Goal: Transaction & Acquisition: Purchase product/service

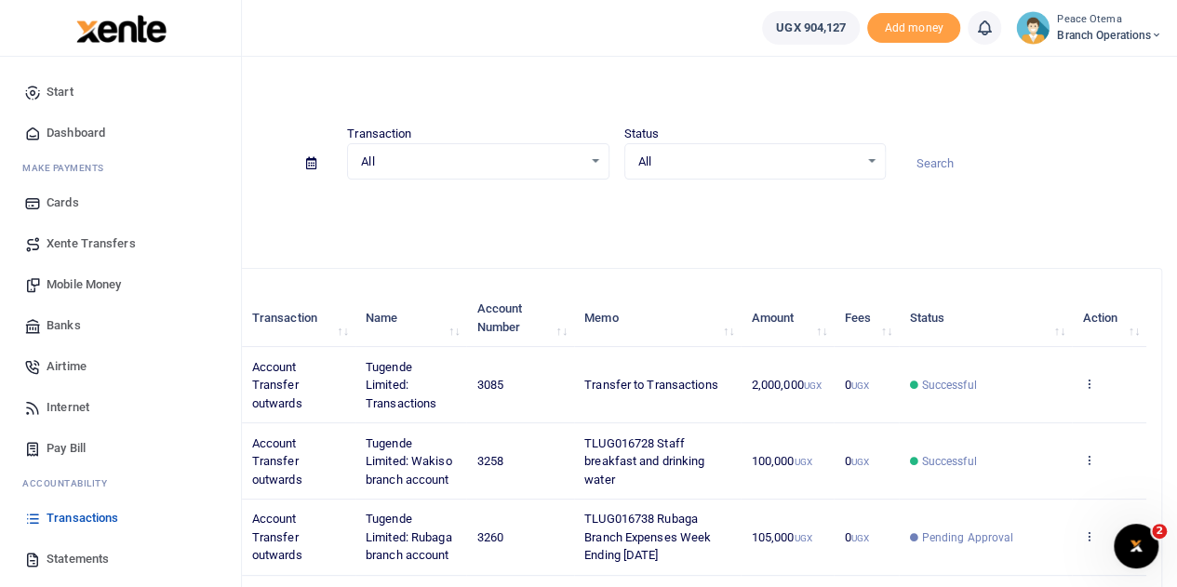
click at [93, 242] on span "Xente Transfers" at bounding box center [91, 244] width 89 height 19
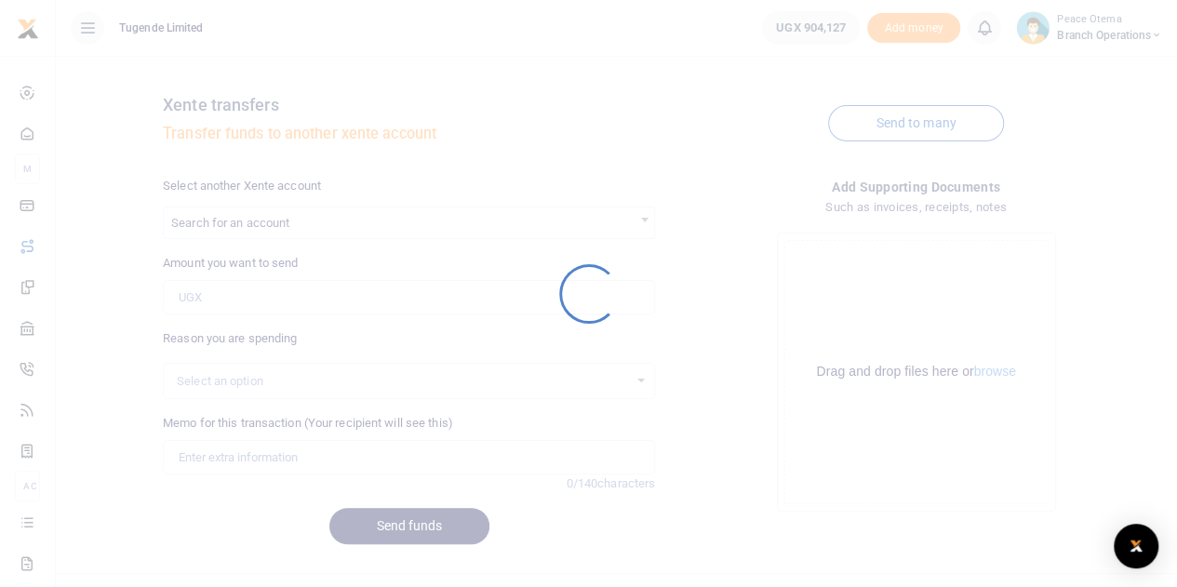
click at [320, 287] on div at bounding box center [588, 293] width 1177 height 587
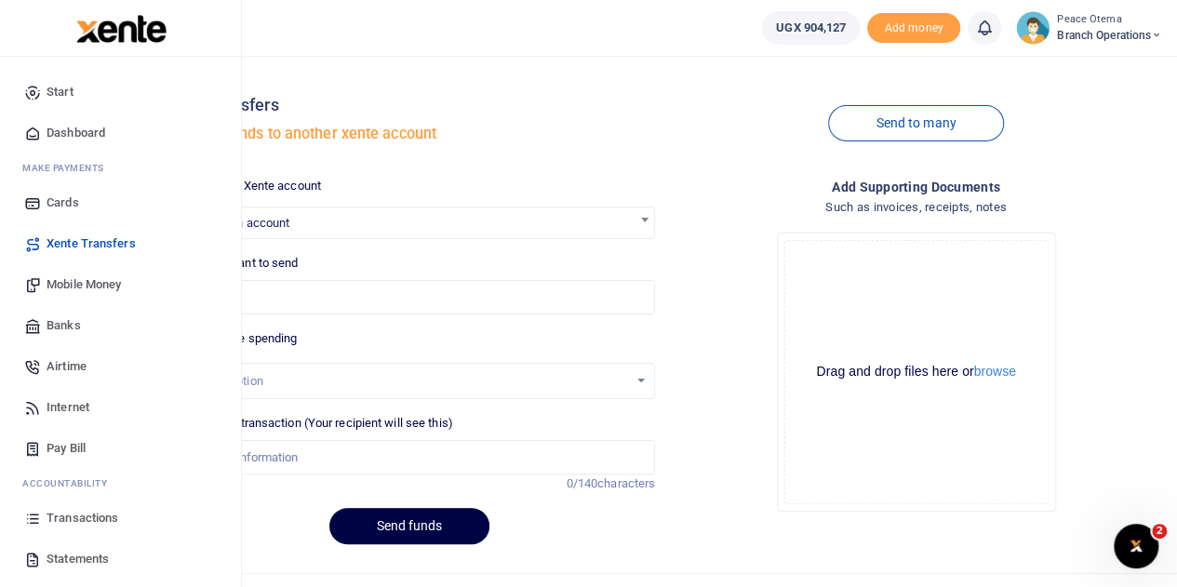
click at [68, 281] on span "Mobile Money" at bounding box center [84, 284] width 74 height 19
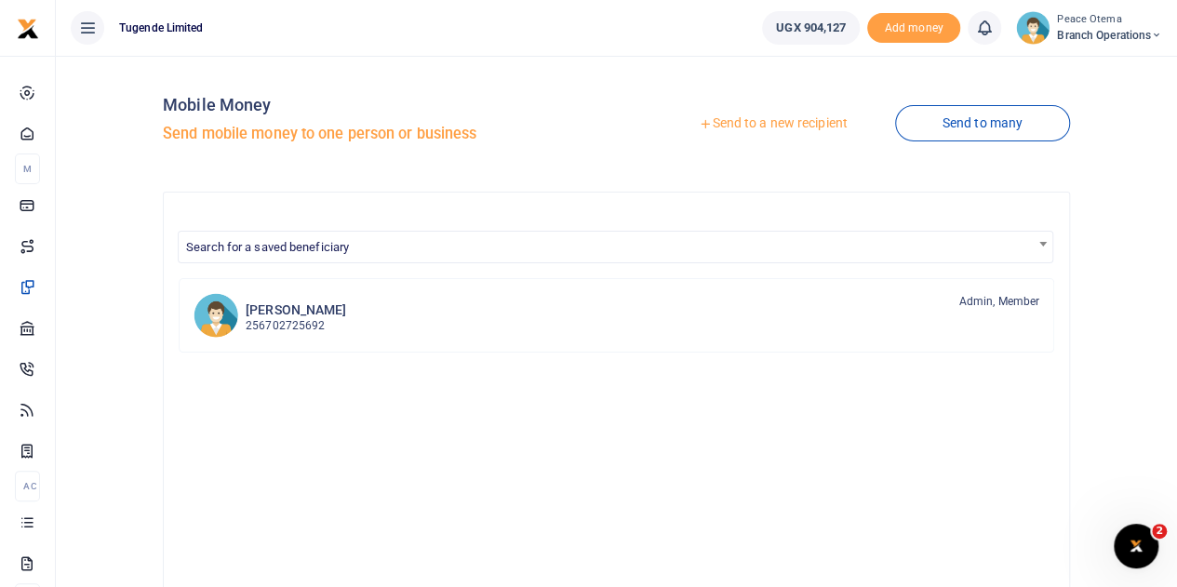
click at [699, 126] on icon at bounding box center [705, 123] width 13 height 13
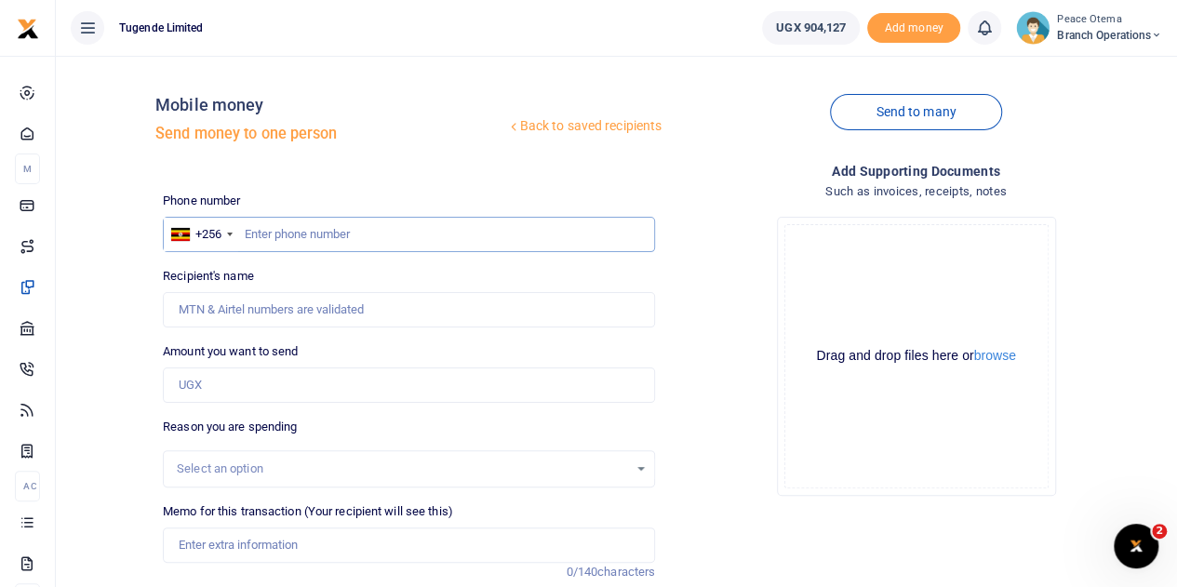
click at [259, 233] on input "text" at bounding box center [409, 234] width 492 height 35
paste input "788016060"
type input "788016060"
type input "[PERSON_NAME]"
type input "788016060"
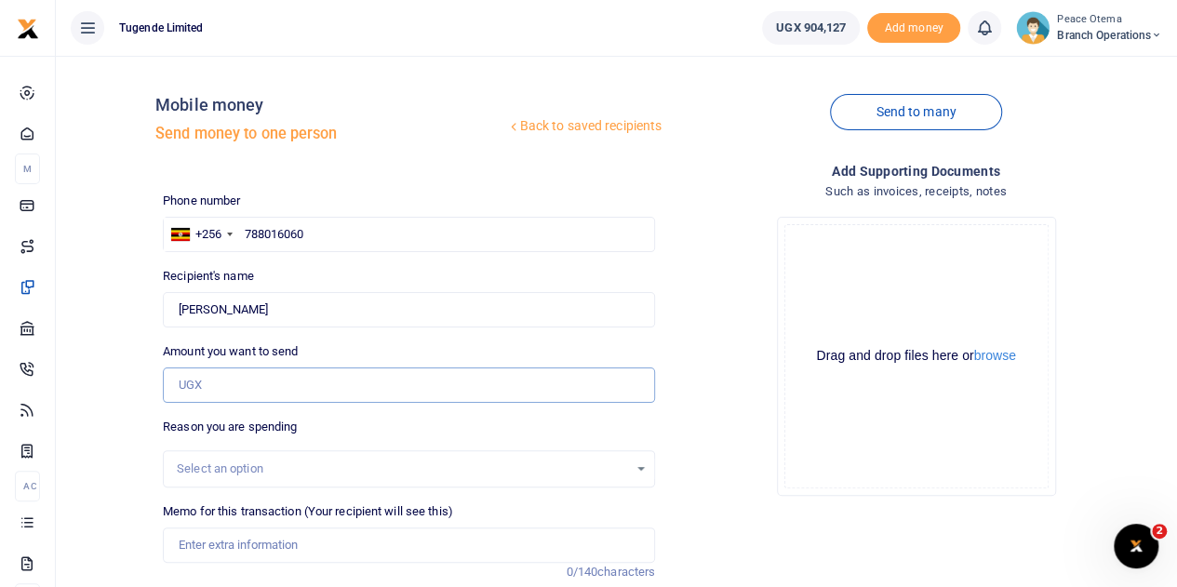
click at [203, 396] on input "Amount you want to send" at bounding box center [409, 385] width 492 height 35
type input "720,000"
click at [194, 553] on input "Memo for this transaction (Your recipient will see this)" at bounding box center [409, 545] width 492 height 35
click at [197, 533] on input "Memo for this transaction (Your recipient will see this)" at bounding box center [409, 545] width 492 height 35
paste input "TLUG-016852"
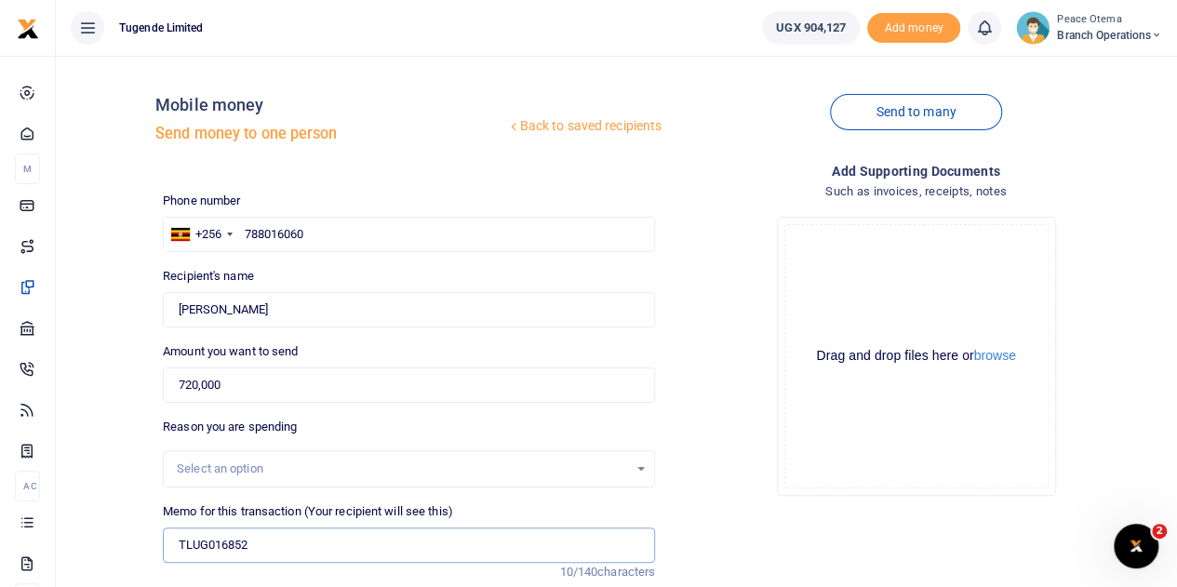
click at [287, 552] on input "TLUG016852" at bounding box center [409, 545] width 492 height 35
click at [311, 211] on div "Phone number +256 [GEOGRAPHIC_DATA] [PHONE_NUMBER] Phone is required." at bounding box center [409, 222] width 492 height 60
click at [275, 550] on input "TLUG016852" at bounding box center [409, 545] width 492 height 35
paste input "Facilitation For Transport and Accommodation for [PERSON_NAME]"
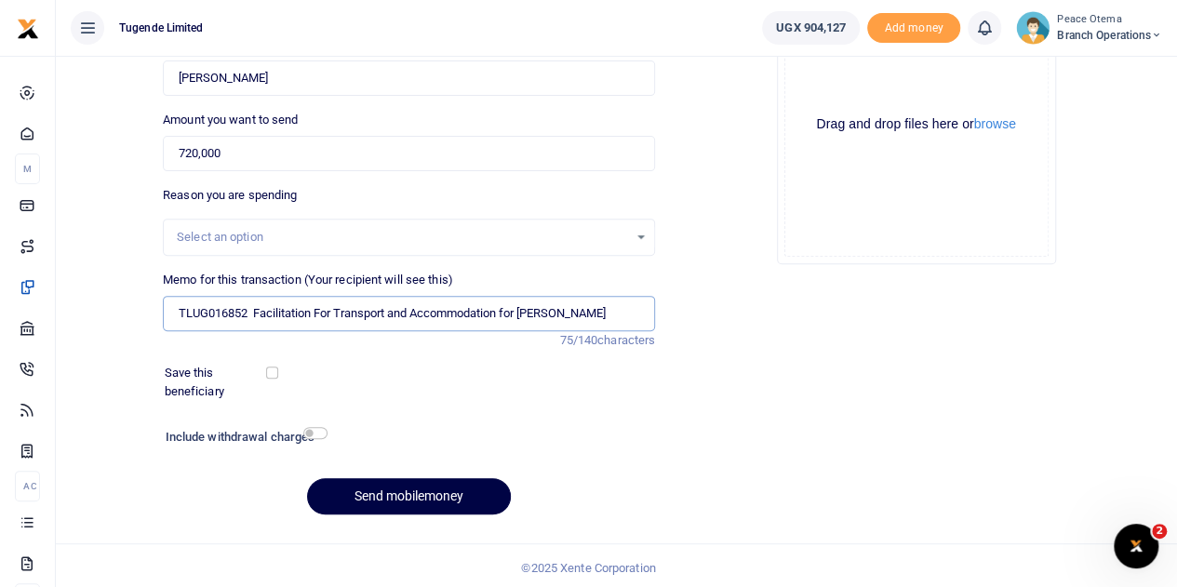
scroll to position [233, 0]
type input "TLUG016852 Facilitation For Transport and Accommodation for [PERSON_NAME]"
click at [405, 485] on button "Send mobilemoney" at bounding box center [409, 495] width 204 height 36
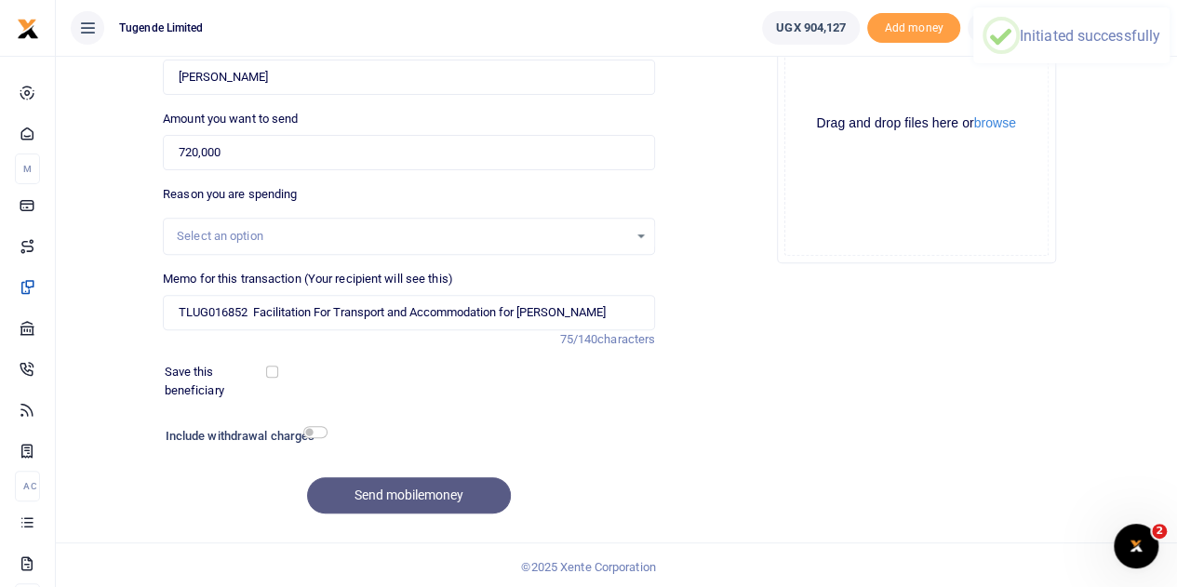
click at [276, 200] on label "Reason you are spending" at bounding box center [230, 194] width 134 height 19
